Goal: Navigation & Orientation: Find specific page/section

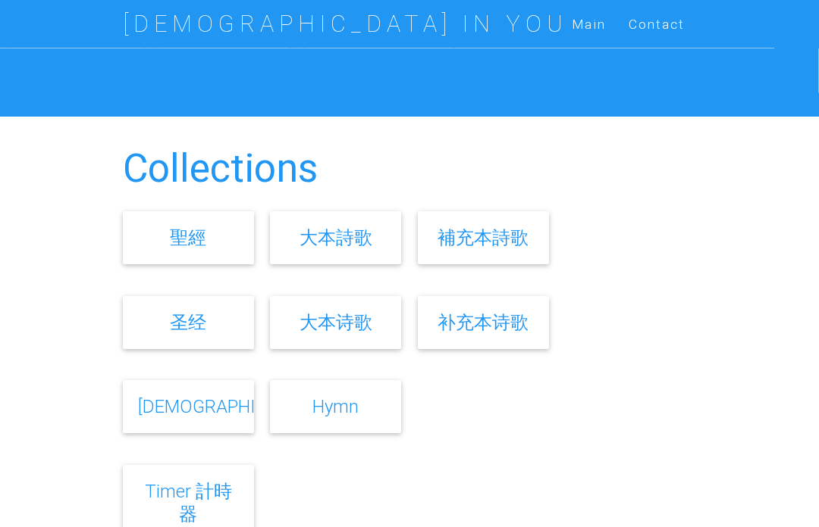
scroll to position [405, 0]
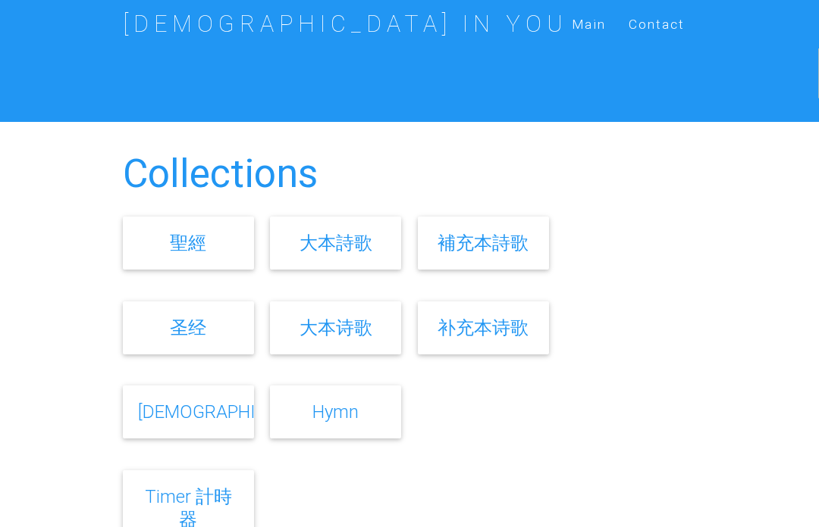
click at [347, 254] on link "大本詩歌" at bounding box center [335, 243] width 73 height 22
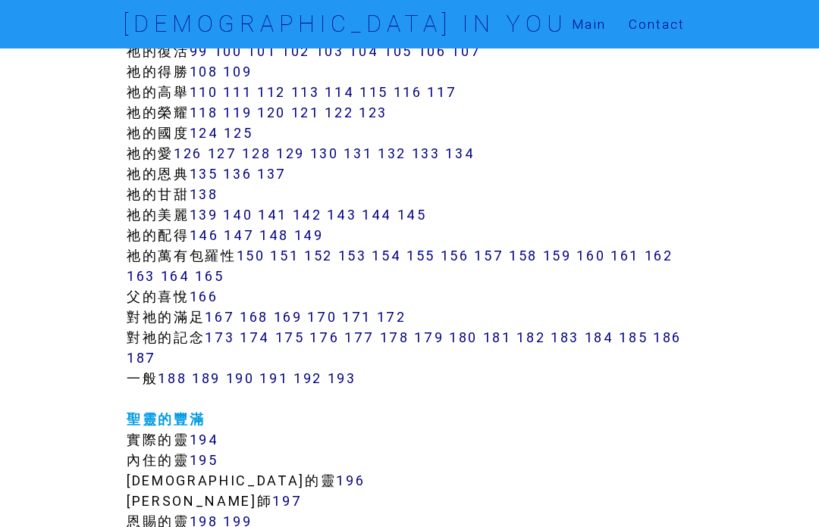
scroll to position [1036, 0]
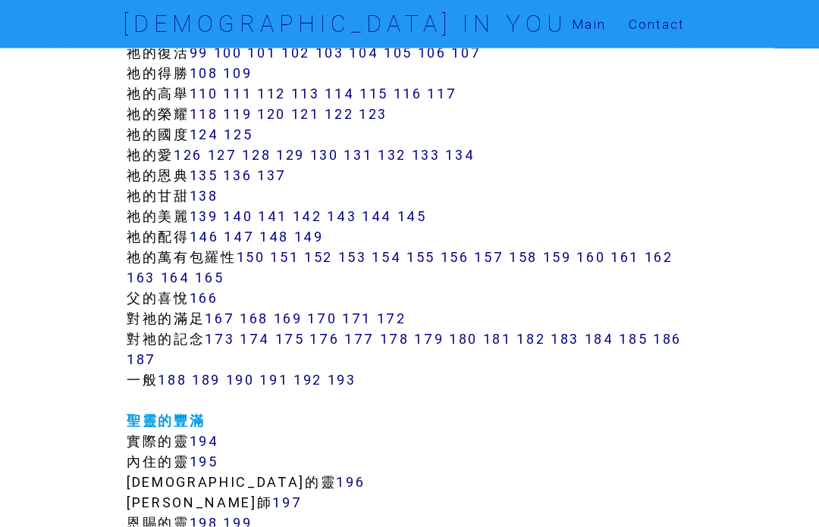
click at [401, 253] on link "154" at bounding box center [386, 257] width 30 height 17
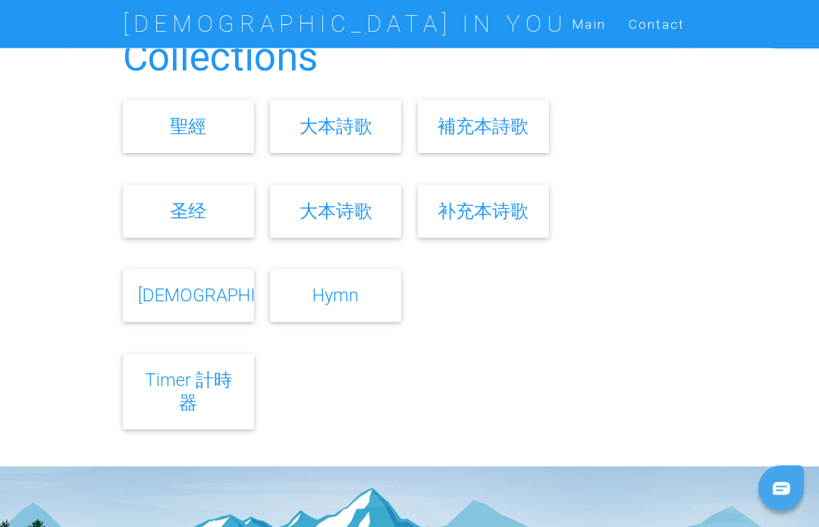
scroll to position [522, 0]
click at [504, 137] on link "補充本詩歌" at bounding box center [482, 126] width 91 height 22
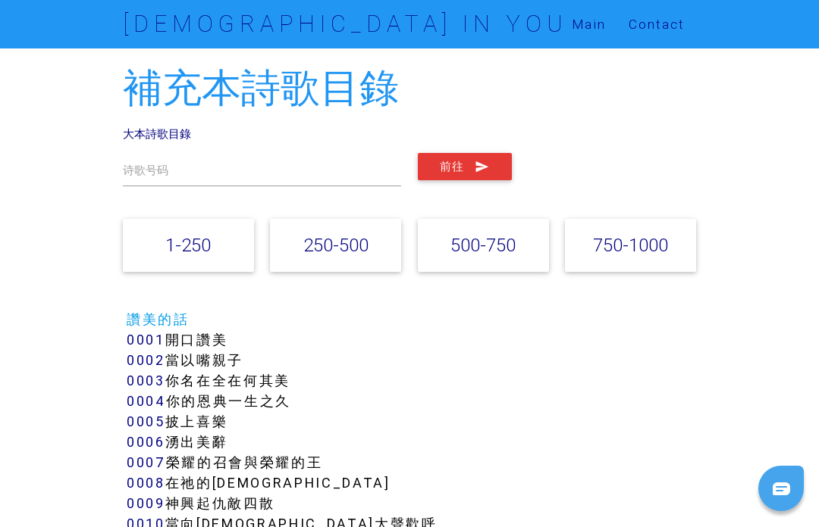
scroll to position [25, 0]
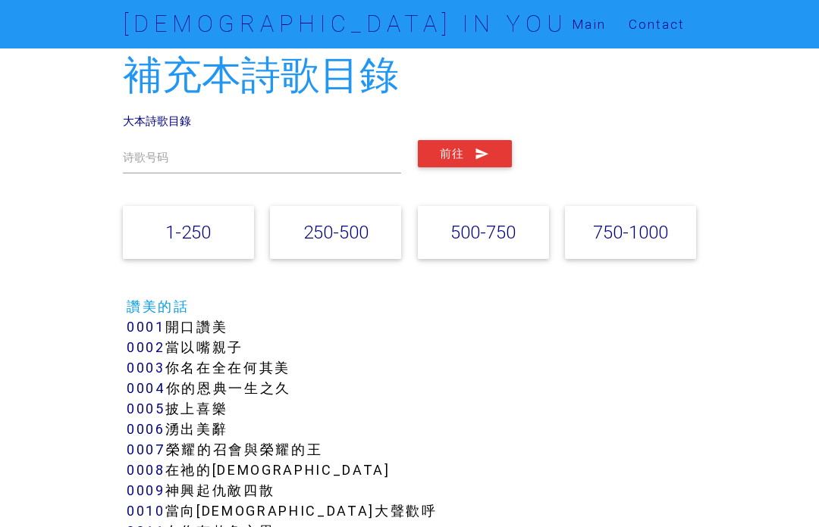
click at [341, 235] on link "250-500" at bounding box center [335, 232] width 65 height 22
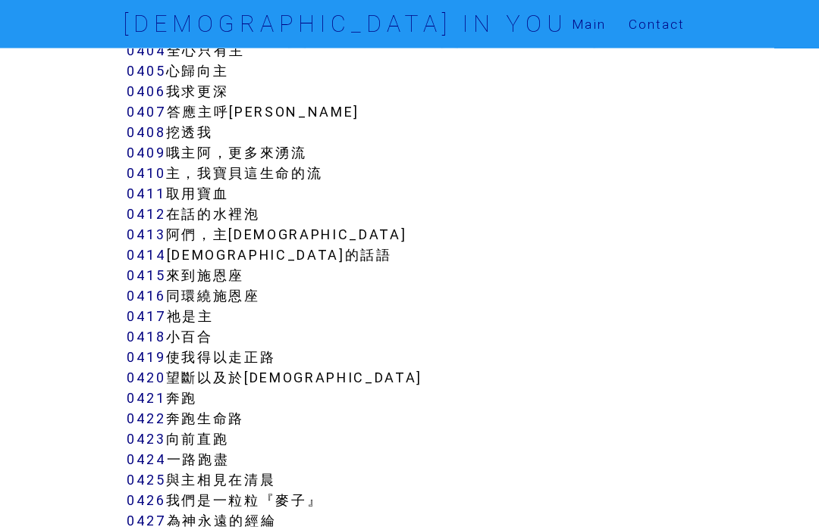
scroll to position [3411, 0]
click at [155, 165] on link "0410" at bounding box center [146, 173] width 39 height 17
